Goal: Task Accomplishment & Management: Complete application form

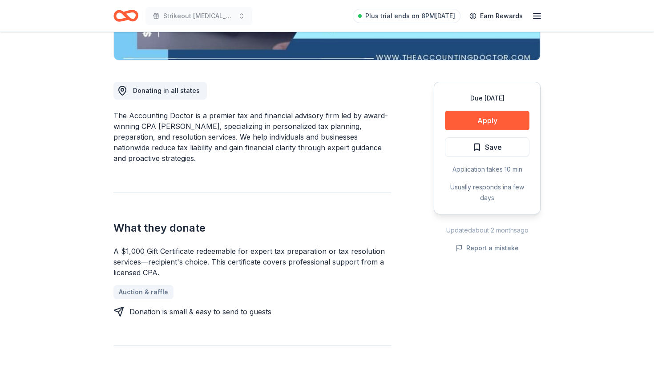
scroll to position [249, 0]
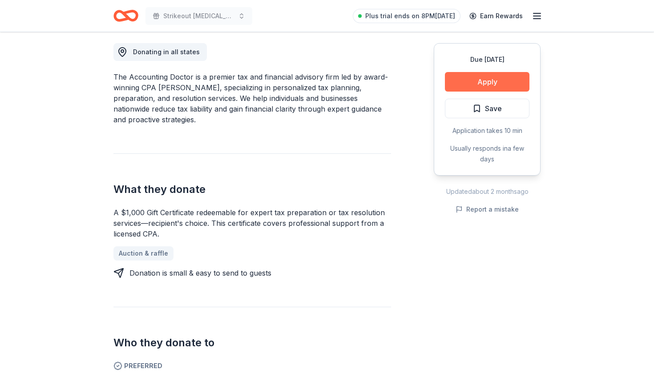
click at [507, 81] on button "Apply" at bounding box center [487, 82] width 84 height 20
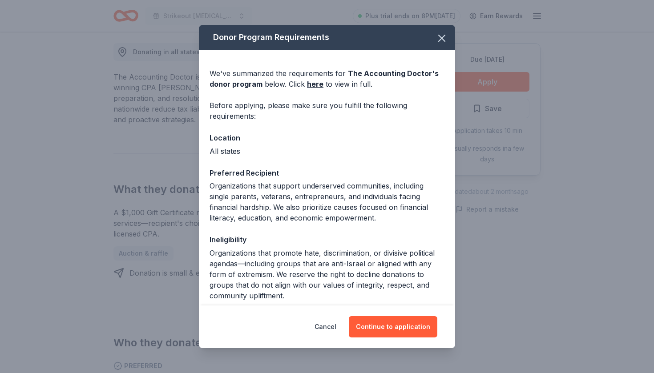
click at [419, 341] on div "Cancel Continue to application" at bounding box center [327, 326] width 256 height 43
click at [387, 325] on button "Continue to application" at bounding box center [393, 326] width 88 height 21
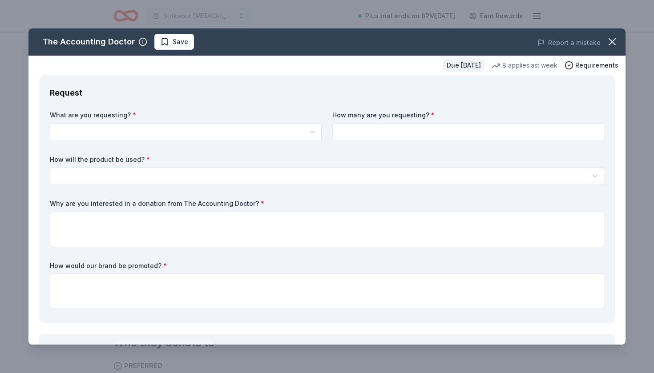
scroll to position [0, 0]
click at [169, 134] on html "Strikeout childhood cancer Plus trial ends on 8PM, 8/14 Earn Rewards Due in 280…" at bounding box center [327, 186] width 654 height 373
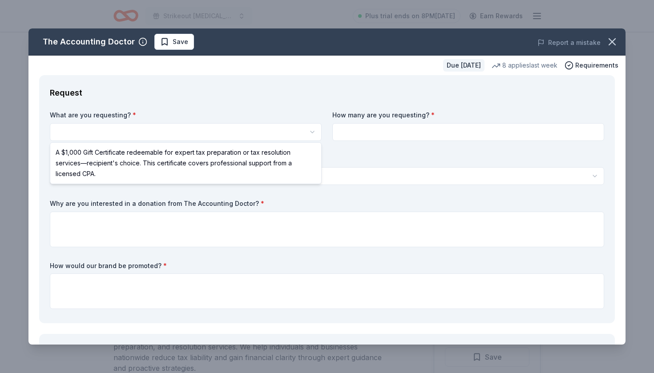
select select "A $1,000 Gift Certificate redeemable for expert tax preparation or tax resoluti…"
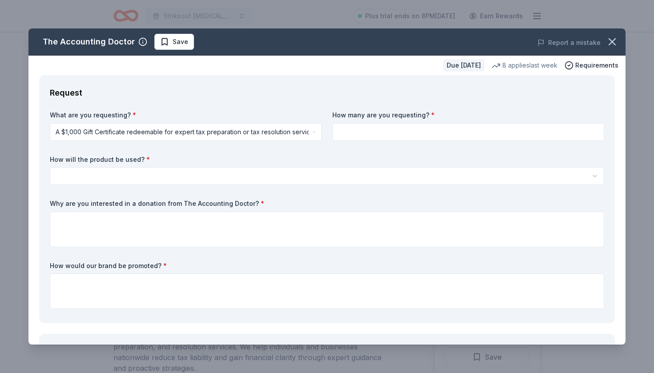
click at [376, 133] on input at bounding box center [468, 132] width 272 height 18
type input "1"
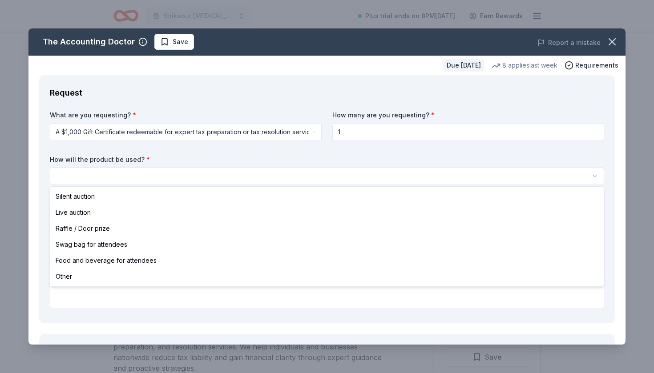
click at [261, 184] on body "Strikeout childhood cancer Plus trial ends on 8PM, 8/14 Earn Rewards Due in 280…" at bounding box center [327, 186] width 654 height 373
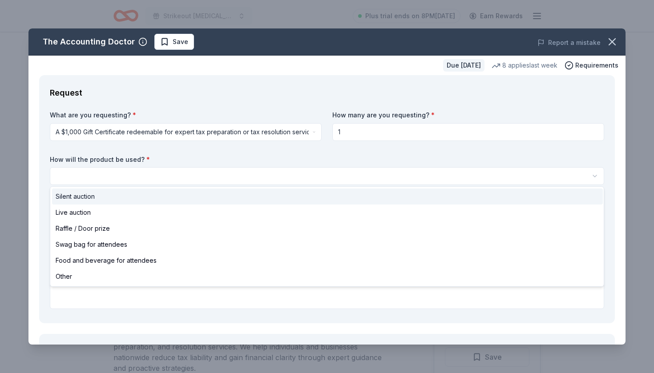
select select "silentAuction"
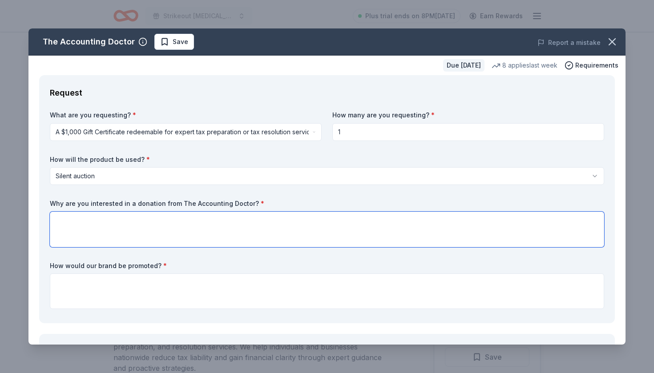
click at [89, 244] on textarea at bounding box center [327, 230] width 554 height 36
type textarea "O"
type textarea "I"
type textarea "A"
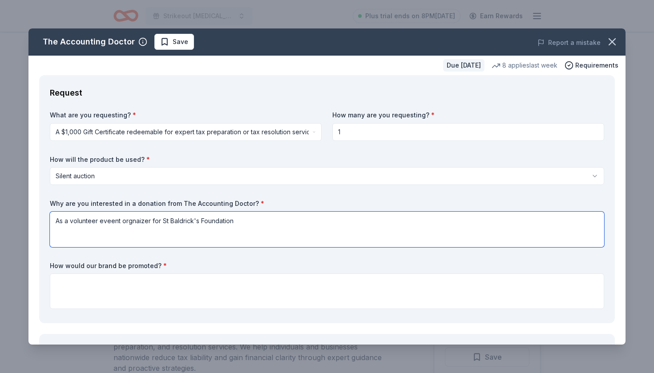
click at [112, 224] on textarea "As a volunteer eveent orgnaizer for St Baldrick's Foundation" at bounding box center [327, 230] width 554 height 36
click at [113, 221] on textarea "As a volunteer eveent orgnaizer for St Baldrick's Foundation" at bounding box center [327, 230] width 554 height 36
click at [135, 218] on textarea "As a volunteer event orgnaizer for St Baldrick's Foundation" at bounding box center [327, 230] width 554 height 36
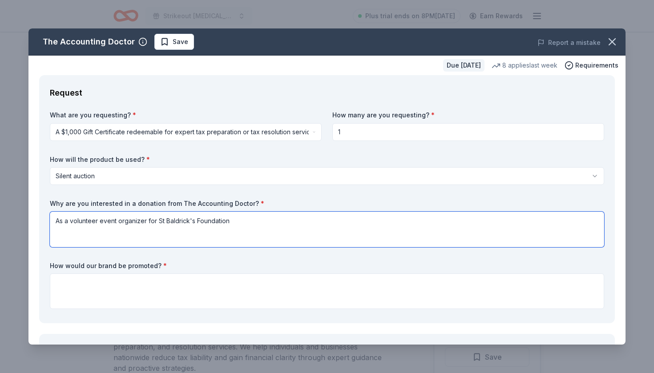
click at [244, 219] on textarea "As a volunteer event organizer for St Baldrick's Foundation" at bounding box center [327, 230] width 554 height 36
drag, startPoint x: 407, startPoint y: 221, endPoint x: 510, endPoint y: 229, distance: 103.9
click at [510, 229] on textarea "As a volunteer event organizer for St Baldrick's Foundation I hold events to ra…" at bounding box center [327, 230] width 554 height 36
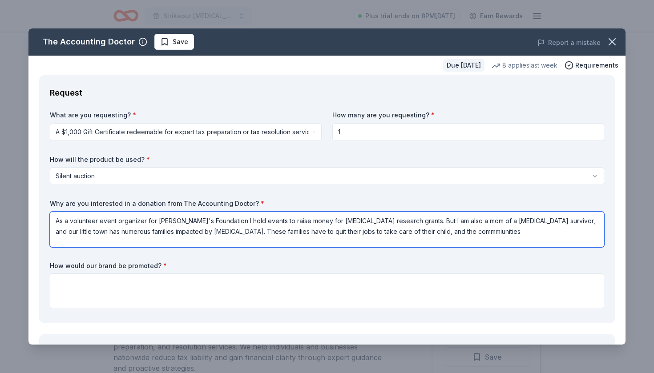
click at [491, 230] on textarea "As a volunteer event organizer for St Baldrick's Foundation I hold events to ra…" at bounding box center [327, 230] width 554 height 36
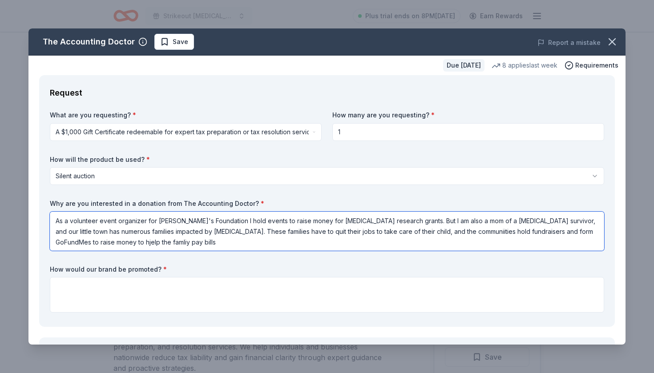
click at [149, 243] on textarea "As a volunteer event organizer for St Baldrick's Foundation I hold events to ra…" at bounding box center [327, 231] width 554 height 39
click at [223, 244] on textarea "As a volunteer event organizer for St Baldrick's Foundation I hold events to ra…" at bounding box center [327, 231] width 554 height 39
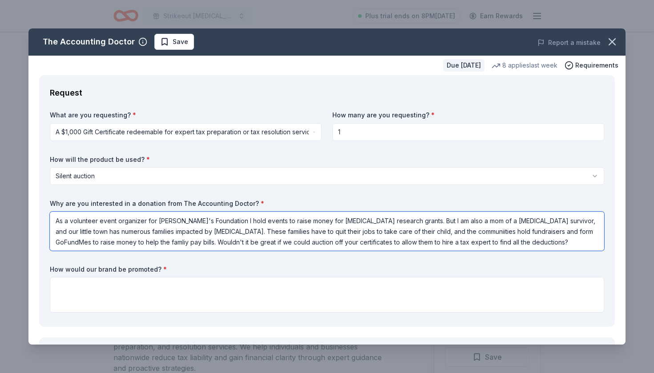
type textarea "As a volunteer event organizer for St Baldrick's Foundation I hold events to ra…"
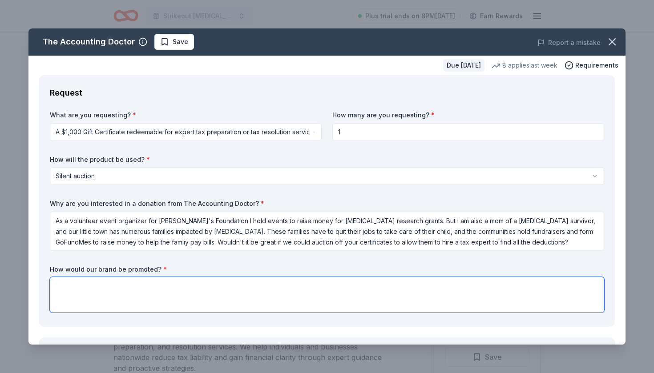
click at [75, 293] on textarea at bounding box center [327, 295] width 554 height 36
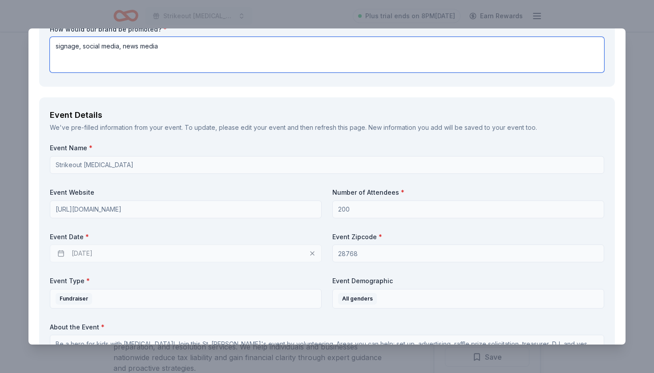
scroll to position [242, 0]
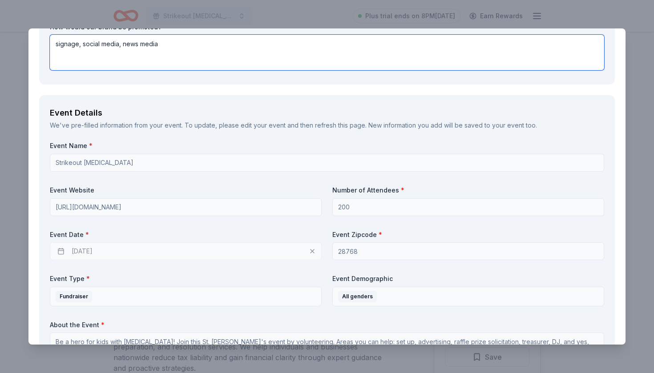
type textarea "signage, social media, news media"
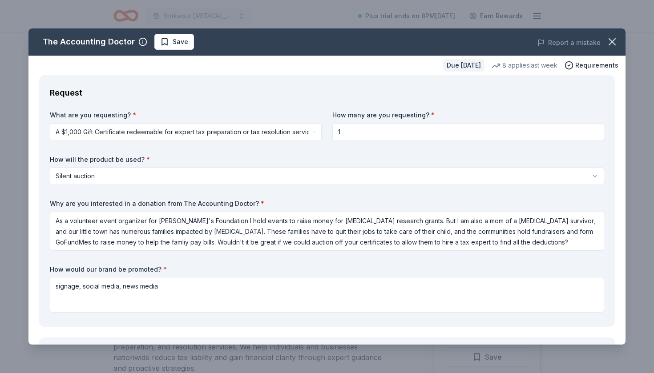
scroll to position [0, 0]
click at [614, 37] on icon "button" at bounding box center [612, 42] width 12 height 12
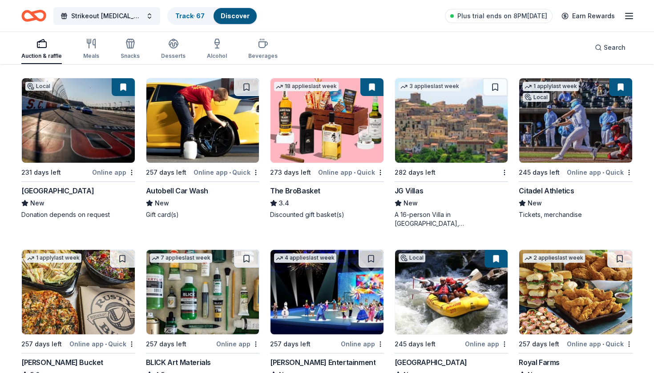
scroll to position [1460, 0]
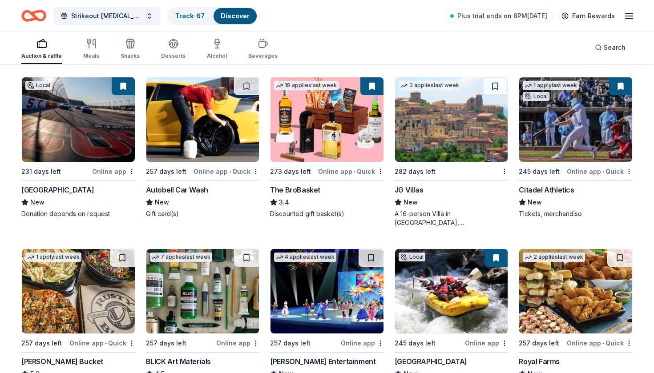
click at [225, 297] on img at bounding box center [202, 291] width 113 height 84
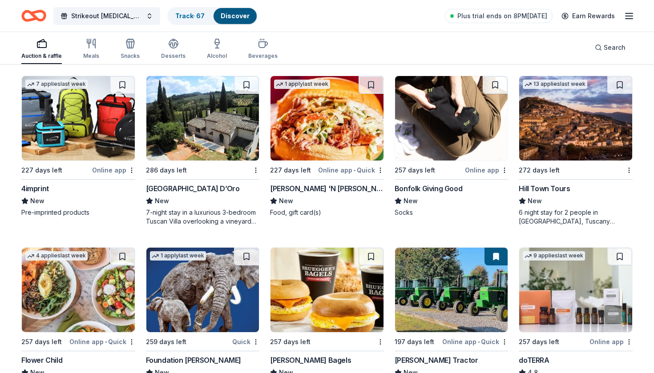
scroll to position [1805, 0]
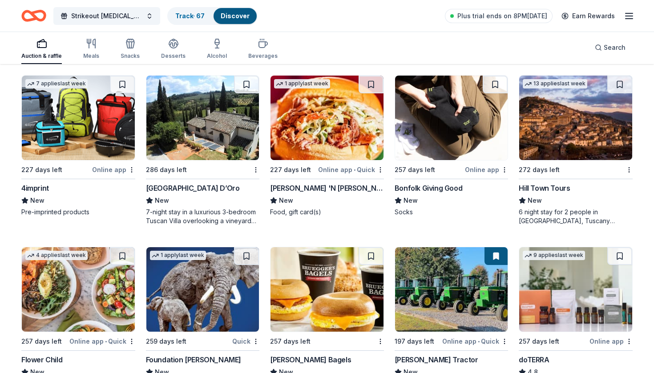
click at [198, 304] on img at bounding box center [202, 289] width 113 height 84
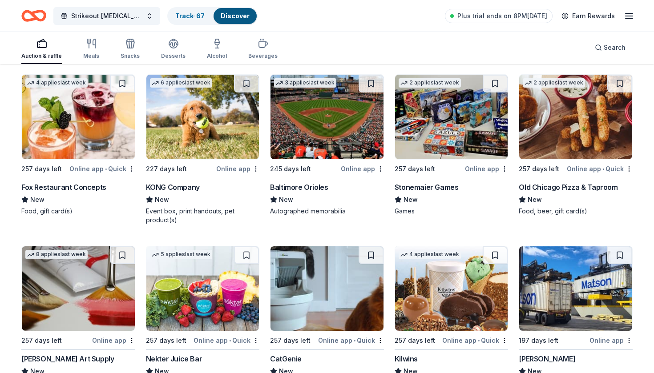
scroll to position [2150, 0]
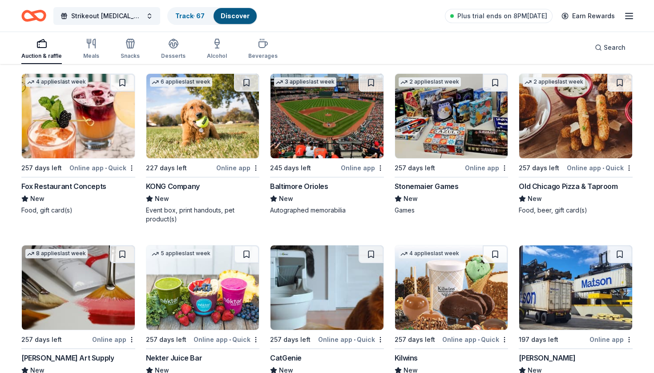
click at [230, 141] on img at bounding box center [202, 116] width 113 height 84
click at [249, 180] on div "Not interested" at bounding box center [228, 184] width 60 height 16
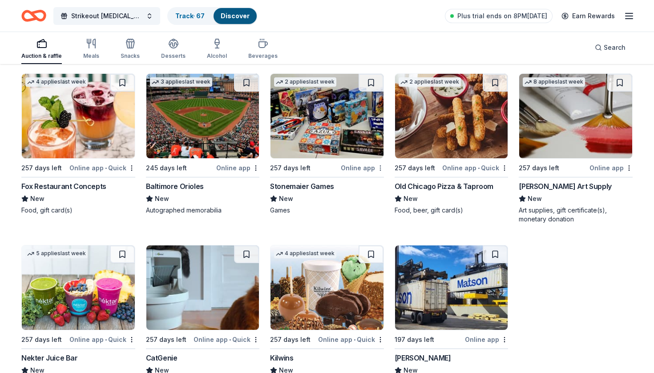
click at [245, 182] on div "Not interested" at bounding box center [228, 184] width 60 height 16
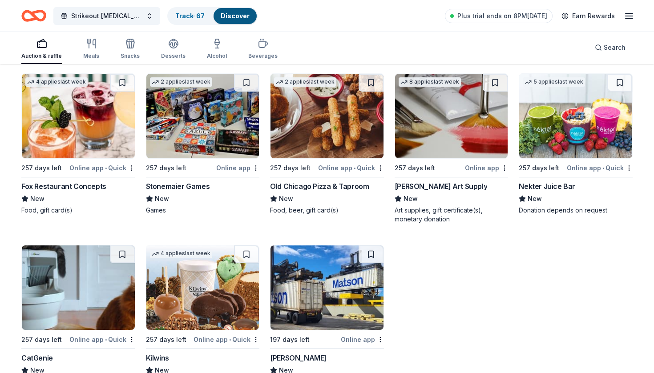
click at [184, 140] on img at bounding box center [202, 116] width 113 height 84
click at [252, 181] on div "Not interested" at bounding box center [228, 184] width 60 height 16
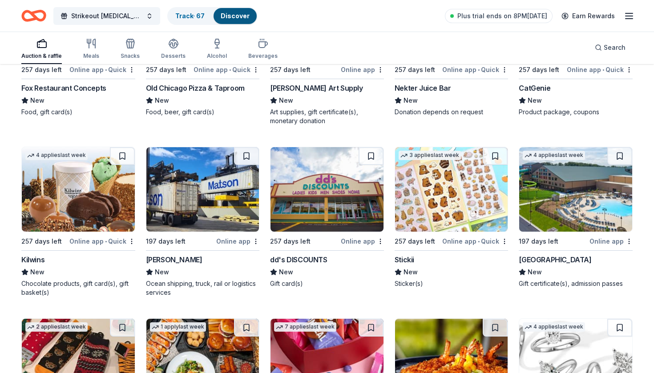
scroll to position [2247, 0]
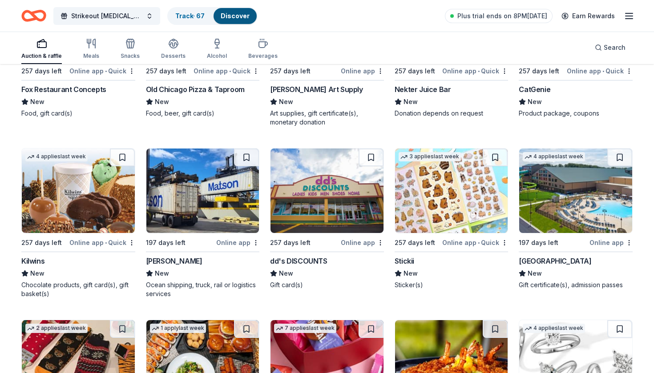
click at [426, 199] on img at bounding box center [451, 191] width 113 height 84
click at [580, 226] on img at bounding box center [575, 191] width 113 height 84
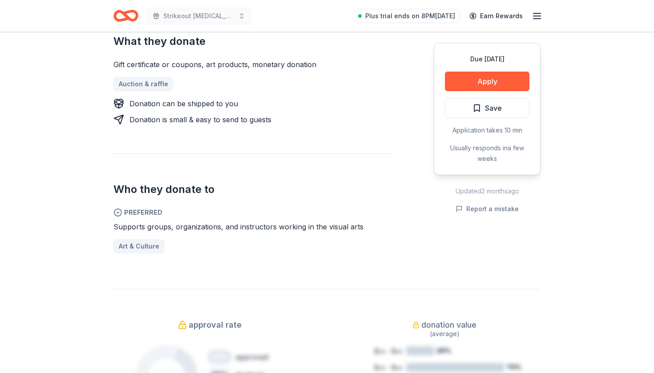
scroll to position [389, 0]
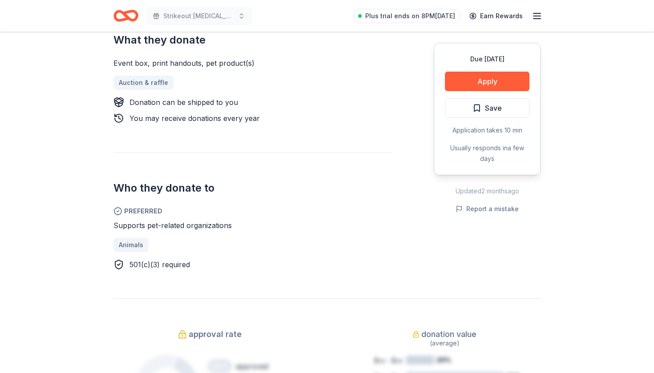
scroll to position [366, 0]
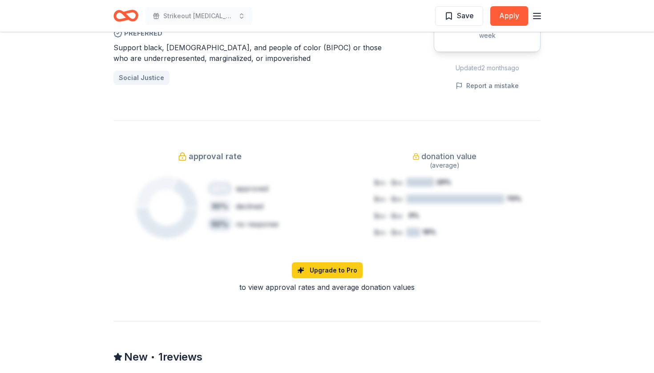
scroll to position [543, 0]
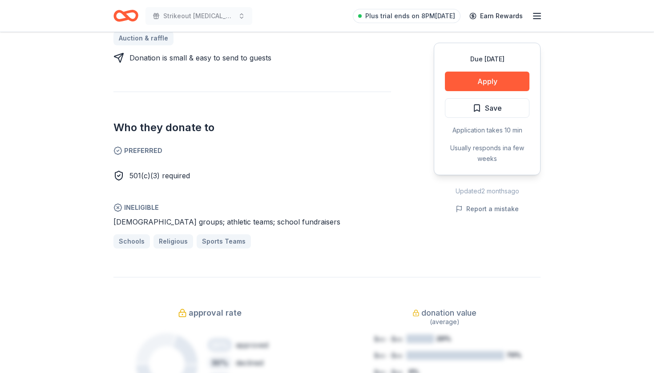
scroll to position [432, 0]
click at [478, 85] on button "Apply" at bounding box center [487, 82] width 84 height 20
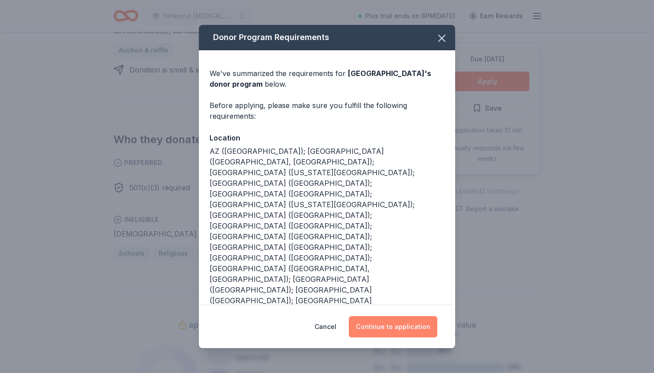
click at [383, 335] on button "Continue to application" at bounding box center [393, 326] width 88 height 21
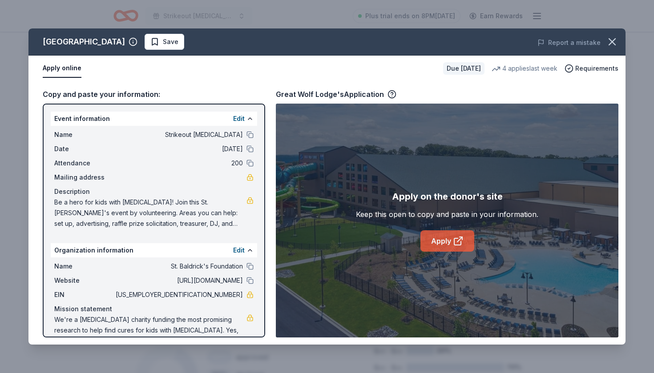
click at [453, 245] on icon at bounding box center [458, 241] width 11 height 11
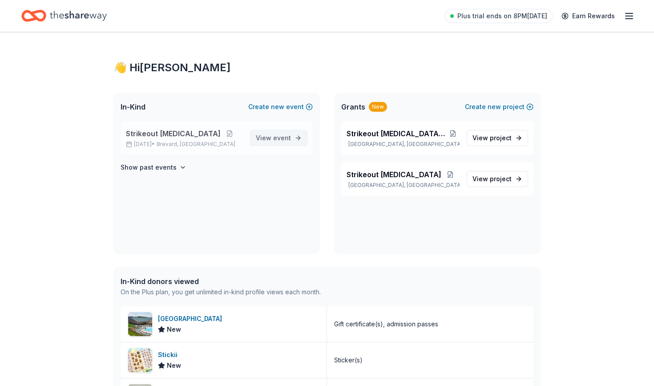
click at [273, 135] on span "View event" at bounding box center [273, 138] width 35 height 11
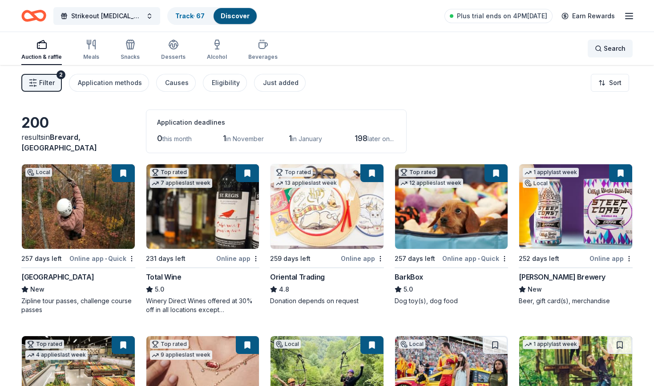
click at [603, 48] on div "Search" at bounding box center [609, 48] width 31 height 11
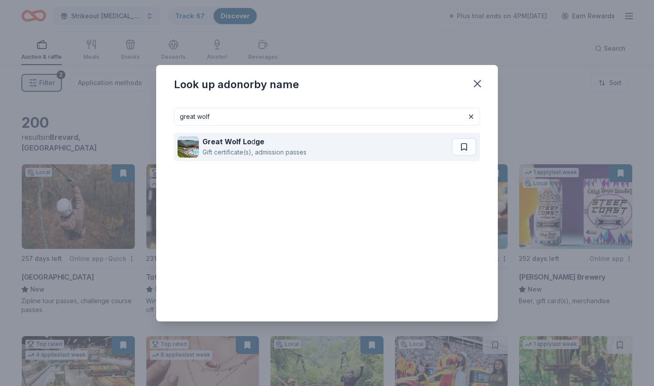
type input "great wolf"
click at [286, 151] on div "Gift certificate(s), admission passes" at bounding box center [254, 152] width 104 height 11
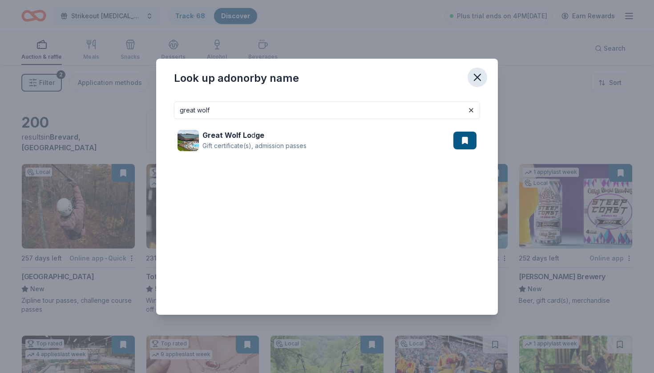
click at [478, 79] on icon "button" at bounding box center [477, 77] width 12 height 12
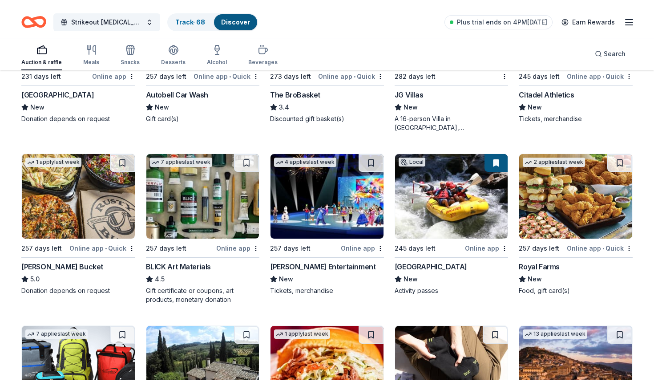
scroll to position [1568, 0]
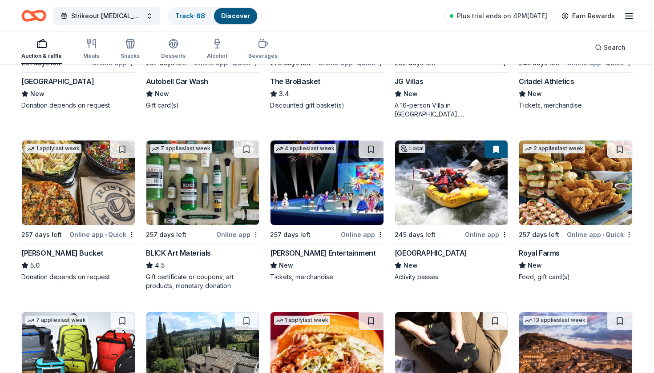
click at [246, 249] on div "Not interested" at bounding box center [228, 250] width 60 height 16
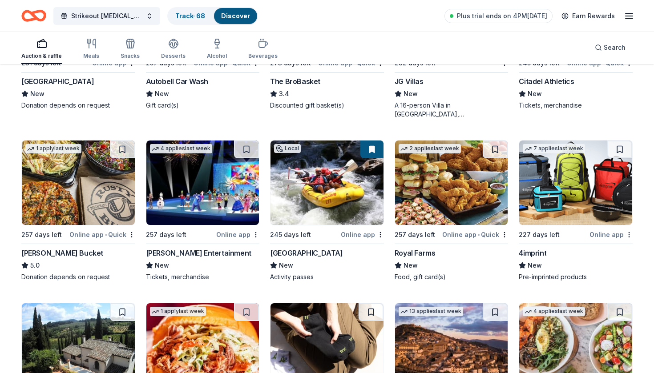
click at [222, 219] on img at bounding box center [202, 183] width 113 height 84
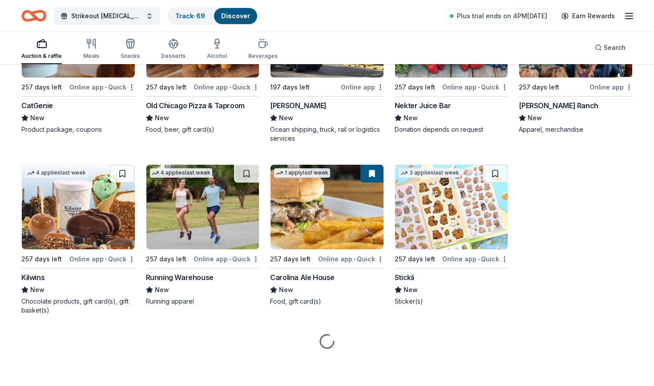
scroll to position [2222, 0]
click at [446, 213] on img at bounding box center [451, 207] width 113 height 84
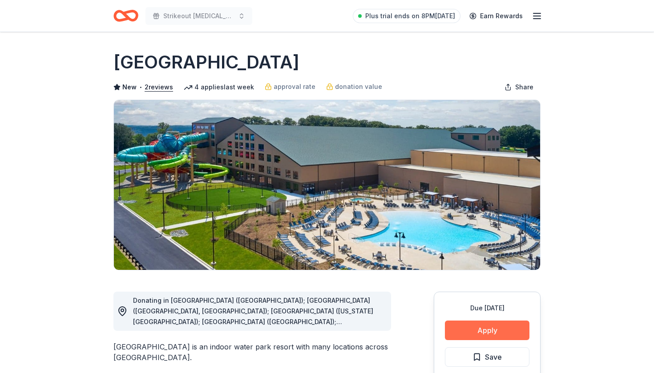
click at [486, 333] on button "Apply" at bounding box center [487, 331] width 84 height 20
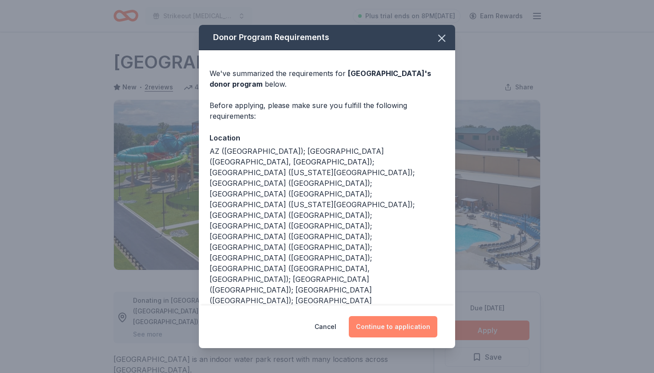
click at [389, 330] on button "Continue to application" at bounding box center [393, 326] width 88 height 21
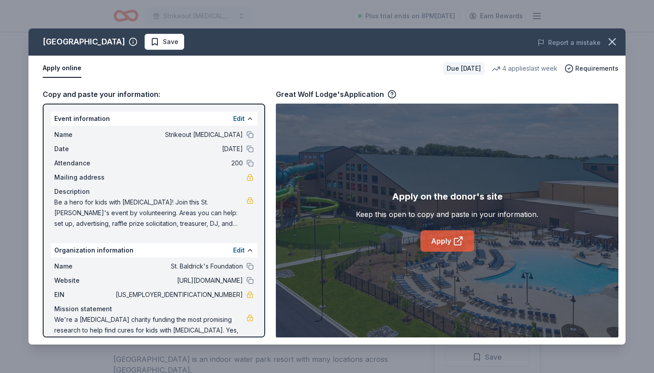
click at [430, 235] on link "Apply" at bounding box center [447, 240] width 54 height 21
click at [163, 43] on span "Save" at bounding box center [171, 41] width 16 height 11
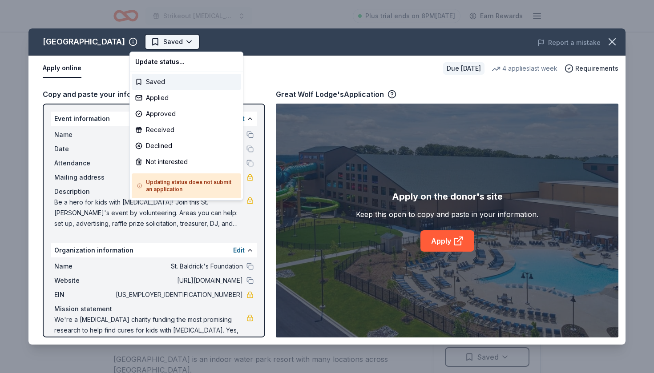
click at [158, 43] on html "Strikeout childhood cancer Plus trial ends on 8PM, 8/14 Earn Rewards Due in 197…" at bounding box center [327, 186] width 654 height 373
click at [153, 98] on div "Applied" at bounding box center [186, 98] width 109 height 16
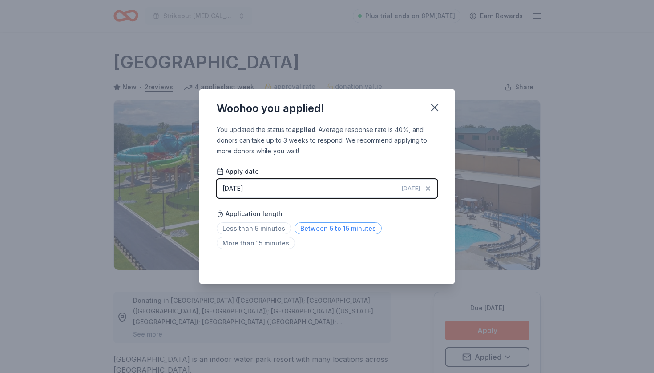
click at [318, 230] on span "Between 5 to 15 minutes" at bounding box center [337, 228] width 87 height 12
click at [435, 105] on icon "button" at bounding box center [434, 107] width 12 height 12
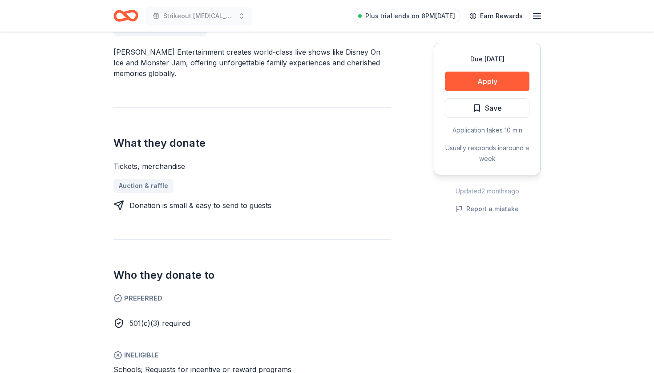
scroll to position [203, 0]
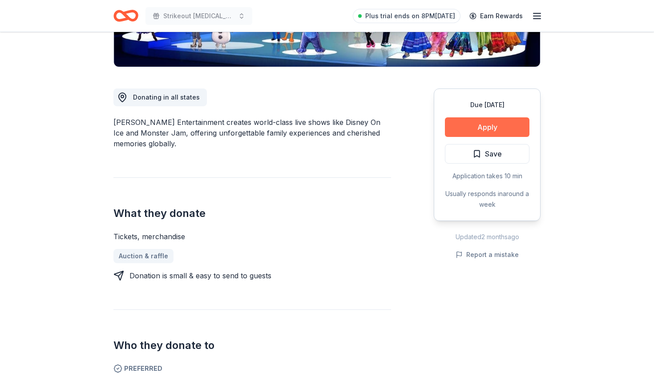
click at [473, 126] on button "Apply" at bounding box center [487, 127] width 84 height 20
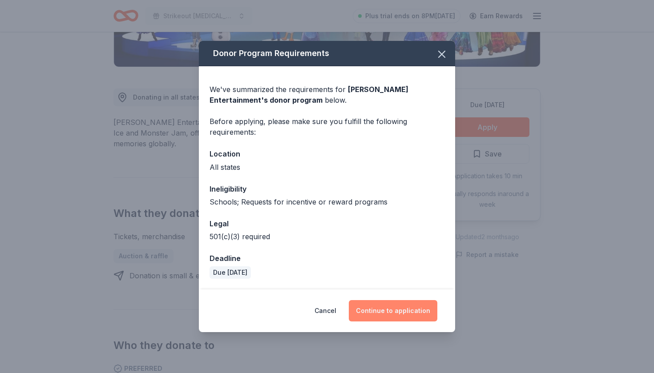
click at [383, 309] on button "Continue to application" at bounding box center [393, 310] width 88 height 21
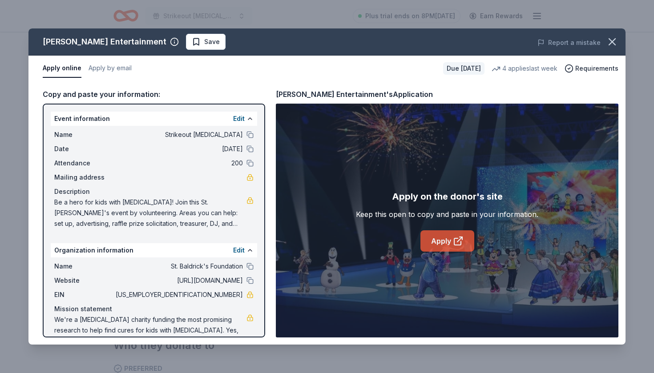
click at [444, 238] on link "Apply" at bounding box center [447, 240] width 54 height 21
click at [192, 40] on span "Save" at bounding box center [206, 41] width 28 height 11
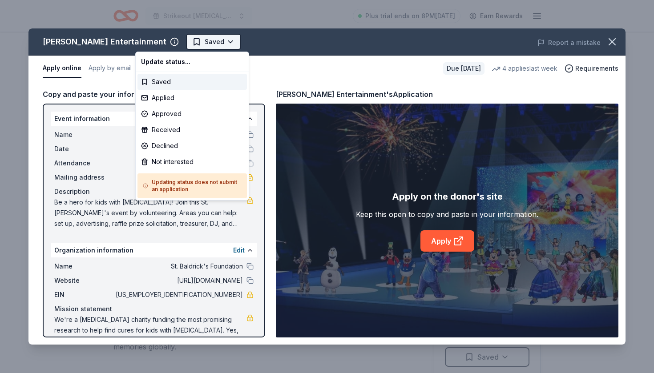
scroll to position [0, 0]
click at [157, 96] on div "Applied" at bounding box center [191, 98] width 109 height 16
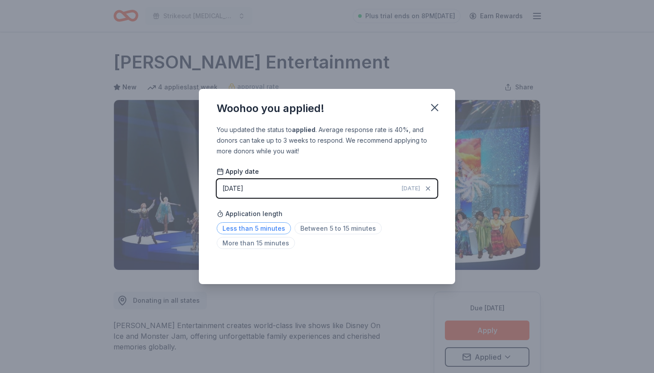
click at [253, 228] on span "Less than 5 minutes" at bounding box center [254, 228] width 74 height 12
click at [433, 104] on icon "button" at bounding box center [434, 107] width 12 height 12
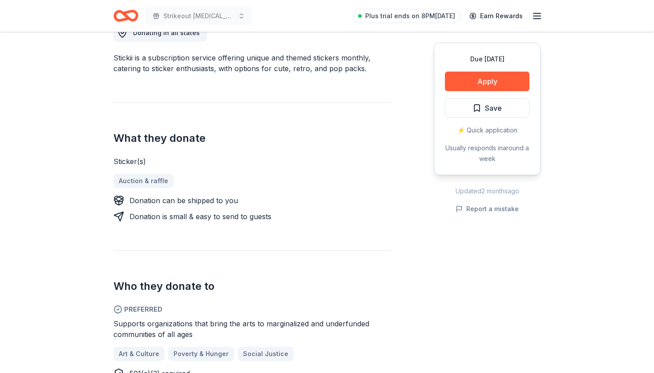
scroll to position [269, 0]
click at [478, 86] on button "Apply" at bounding box center [487, 82] width 84 height 20
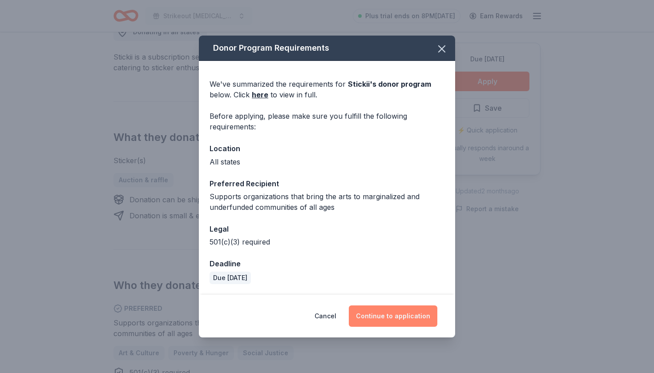
click at [396, 311] on button "Continue to application" at bounding box center [393, 315] width 88 height 21
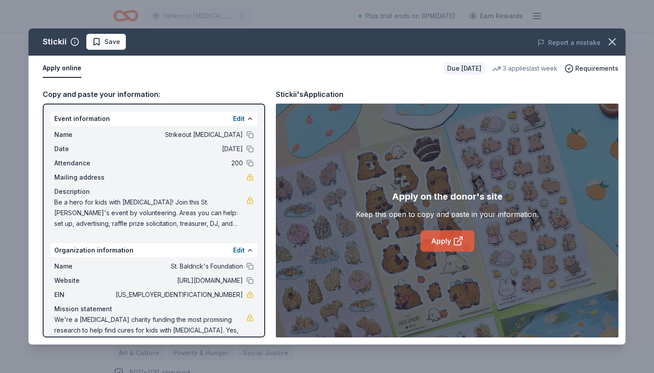
click at [441, 241] on link "Apply" at bounding box center [447, 240] width 54 height 21
